Goal: Task Accomplishment & Management: Use online tool/utility

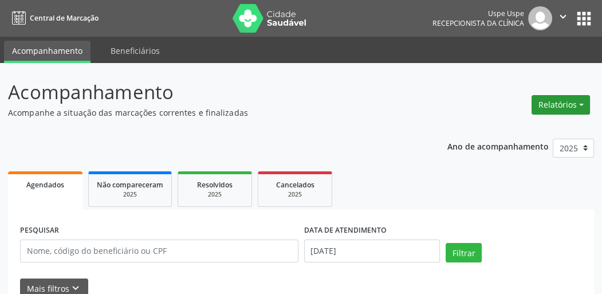
click at [561, 106] on button "Relatórios" at bounding box center [560, 104] width 58 height 19
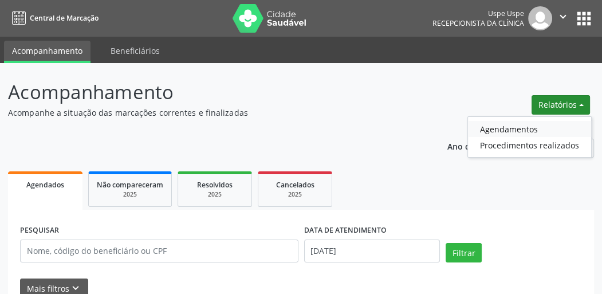
click at [525, 131] on link "Agendamentos" at bounding box center [529, 129] width 123 height 16
select select "7"
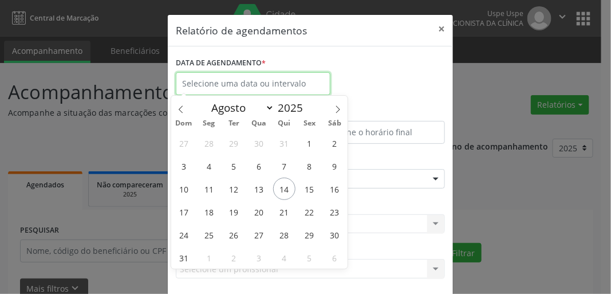
click at [215, 82] on input "text" at bounding box center [253, 83] width 155 height 23
click at [209, 212] on span "18" at bounding box center [208, 211] width 22 height 22
type input "[DATE]"
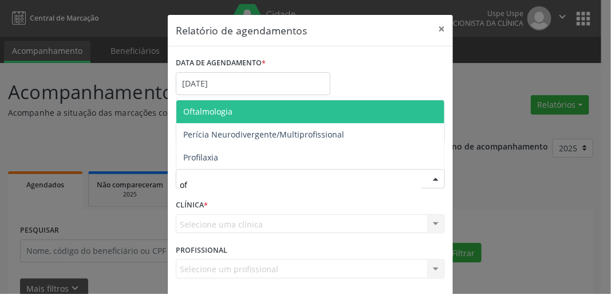
type input "oft"
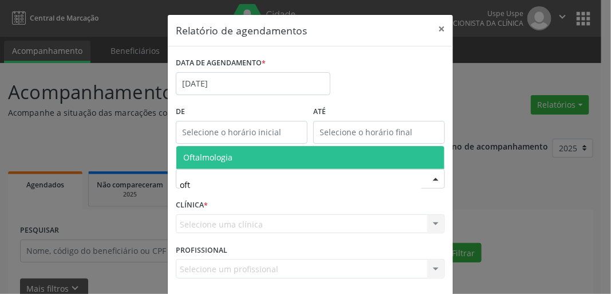
click at [221, 160] on span "Oftalmologia" at bounding box center [207, 157] width 49 height 11
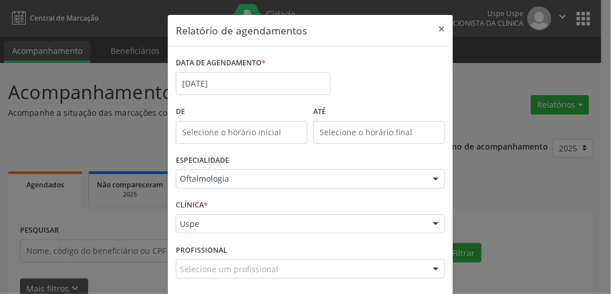
scroll to position [50, 0]
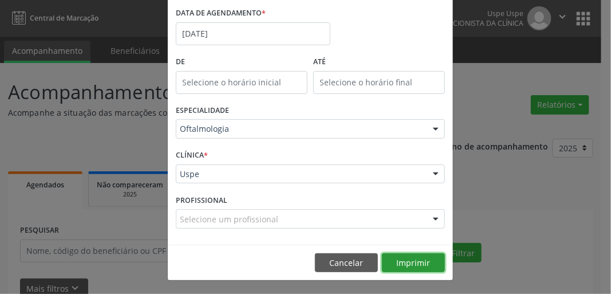
click at [407, 260] on button "Imprimir" at bounding box center [413, 262] width 63 height 19
